Goal: Check status: Check status

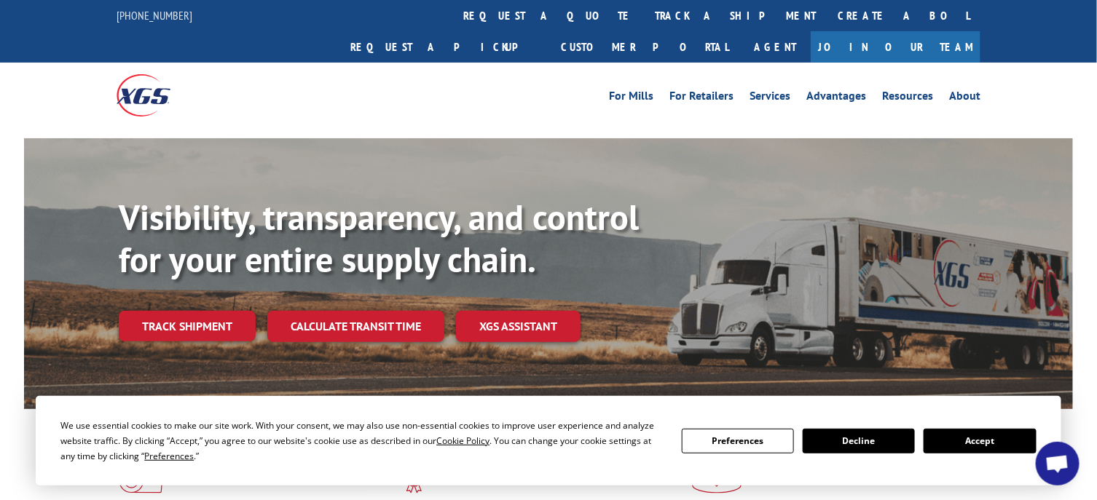
click at [998, 447] on button "Accept" at bounding box center [980, 441] width 112 height 25
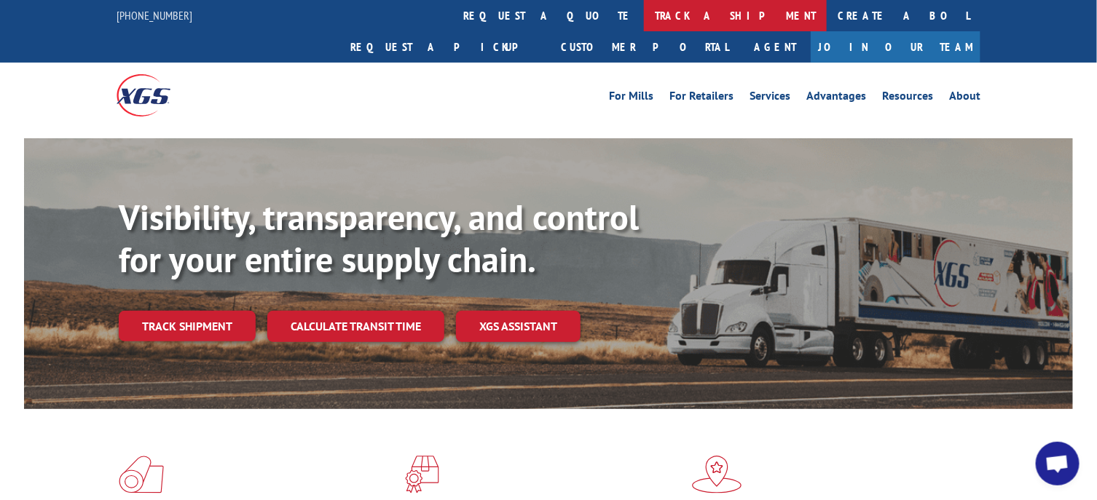
click at [644, 12] on link "track a shipment" at bounding box center [735, 15] width 183 height 31
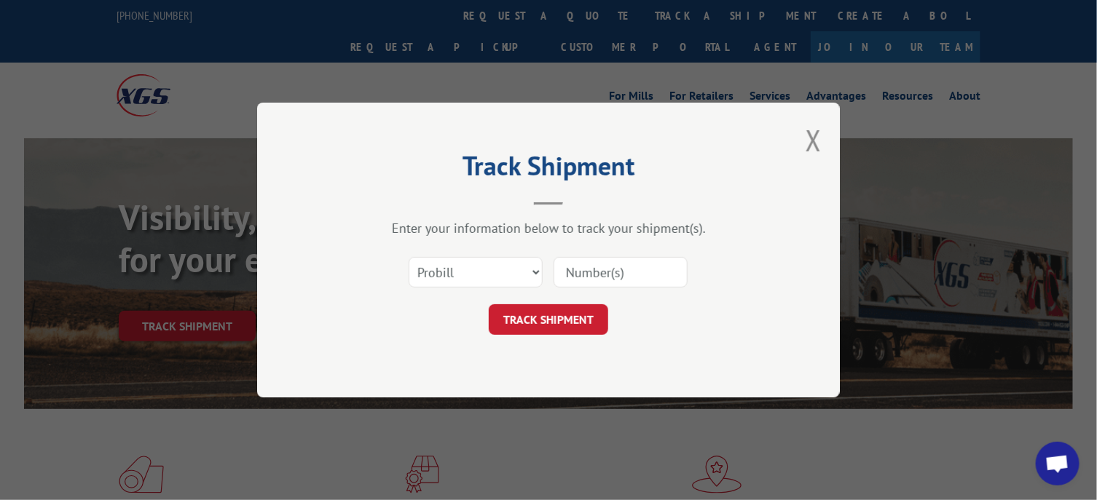
click at [613, 278] on input at bounding box center [621, 272] width 134 height 31
click at [636, 277] on input at bounding box center [621, 272] width 134 height 31
type input "17402670"
click at [553, 316] on button "TRACK SHIPMENT" at bounding box center [548, 320] width 119 height 31
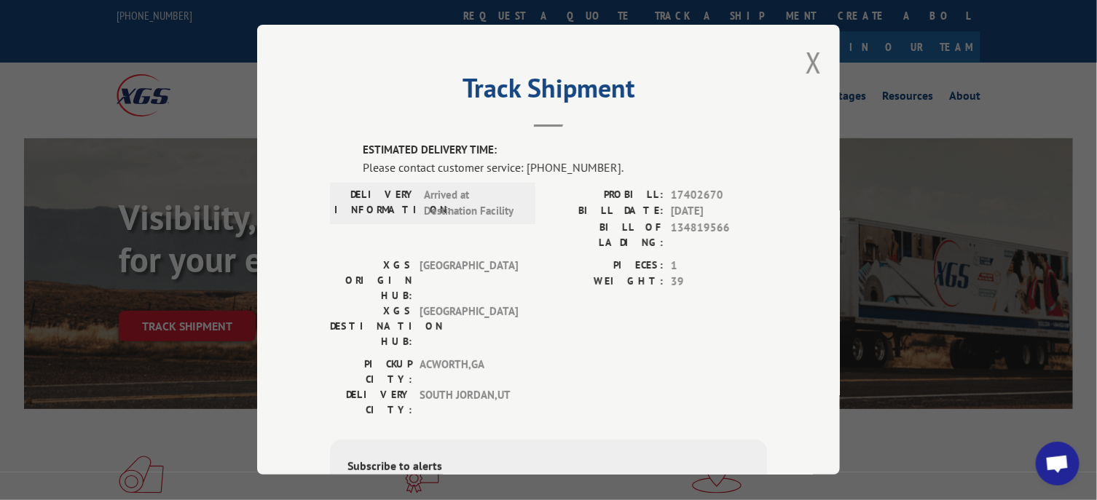
type input "[PHONE_NUMBER]"
click at [812, 58] on button "Close modal" at bounding box center [814, 62] width 16 height 39
